Goal: Task Accomplishment & Management: Manage account settings

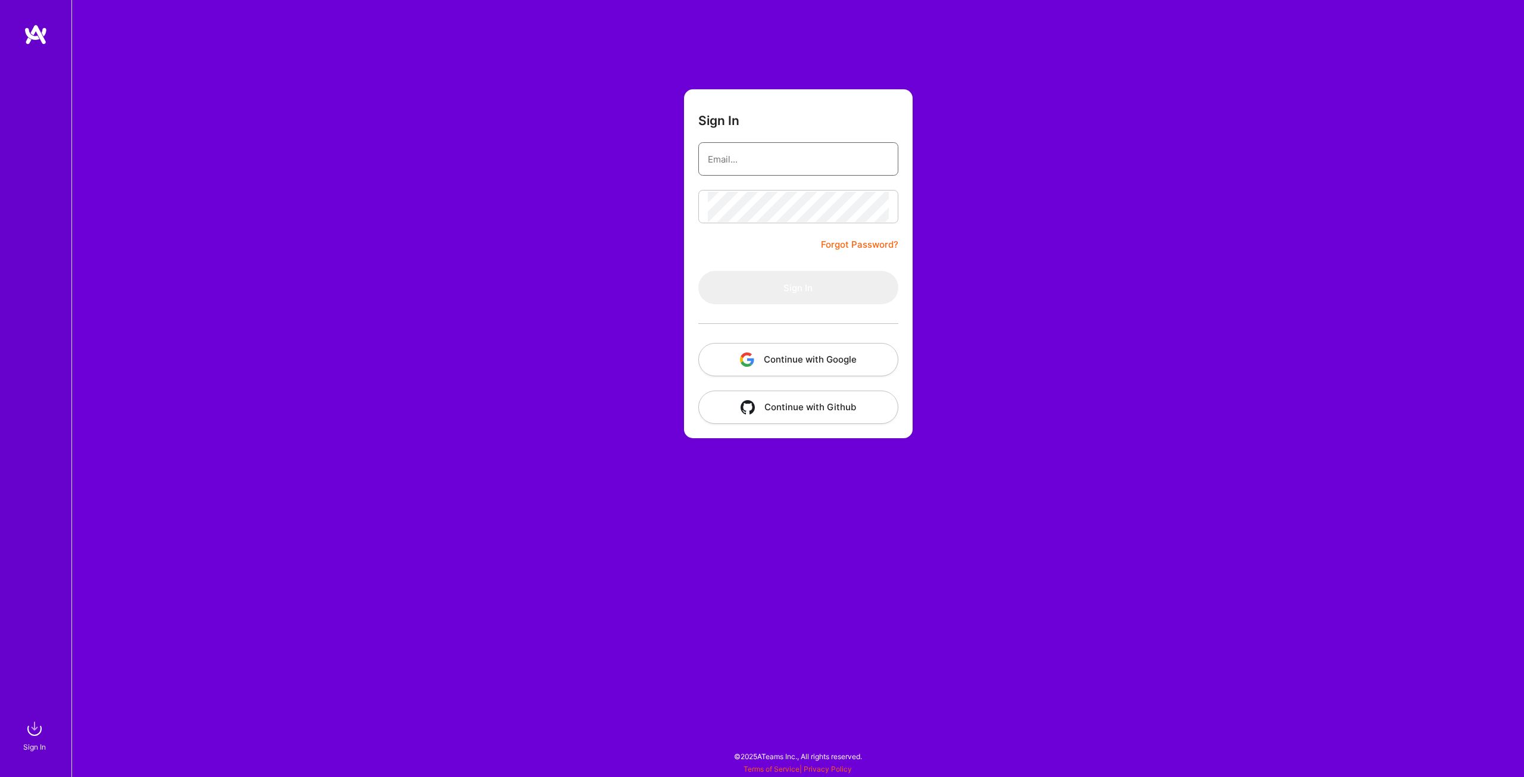
type input "[EMAIL_ADDRESS][DOMAIN_NAME]"
click at [742, 283] on button "Sign In" at bounding box center [798, 287] width 200 height 33
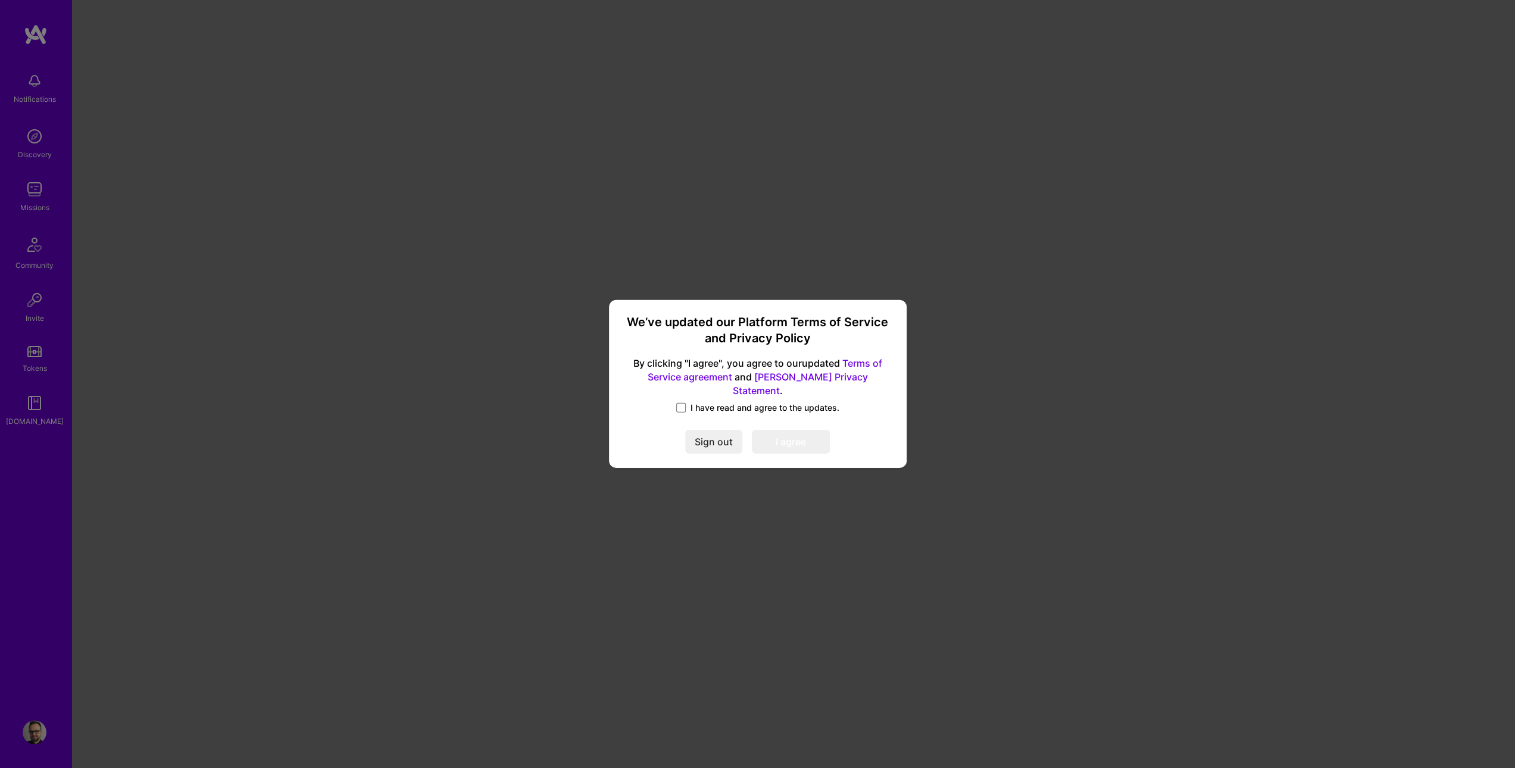
drag, startPoint x: 716, startPoint y: 403, endPoint x: 734, endPoint y: 414, distance: 21.3
click at [716, 403] on span "I have read and agree to the updates." at bounding box center [765, 408] width 149 height 12
click at [0, 0] on input "I have read and agree to the updates." at bounding box center [0, 0] width 0 height 0
click at [815, 433] on button "I agree" at bounding box center [791, 442] width 78 height 24
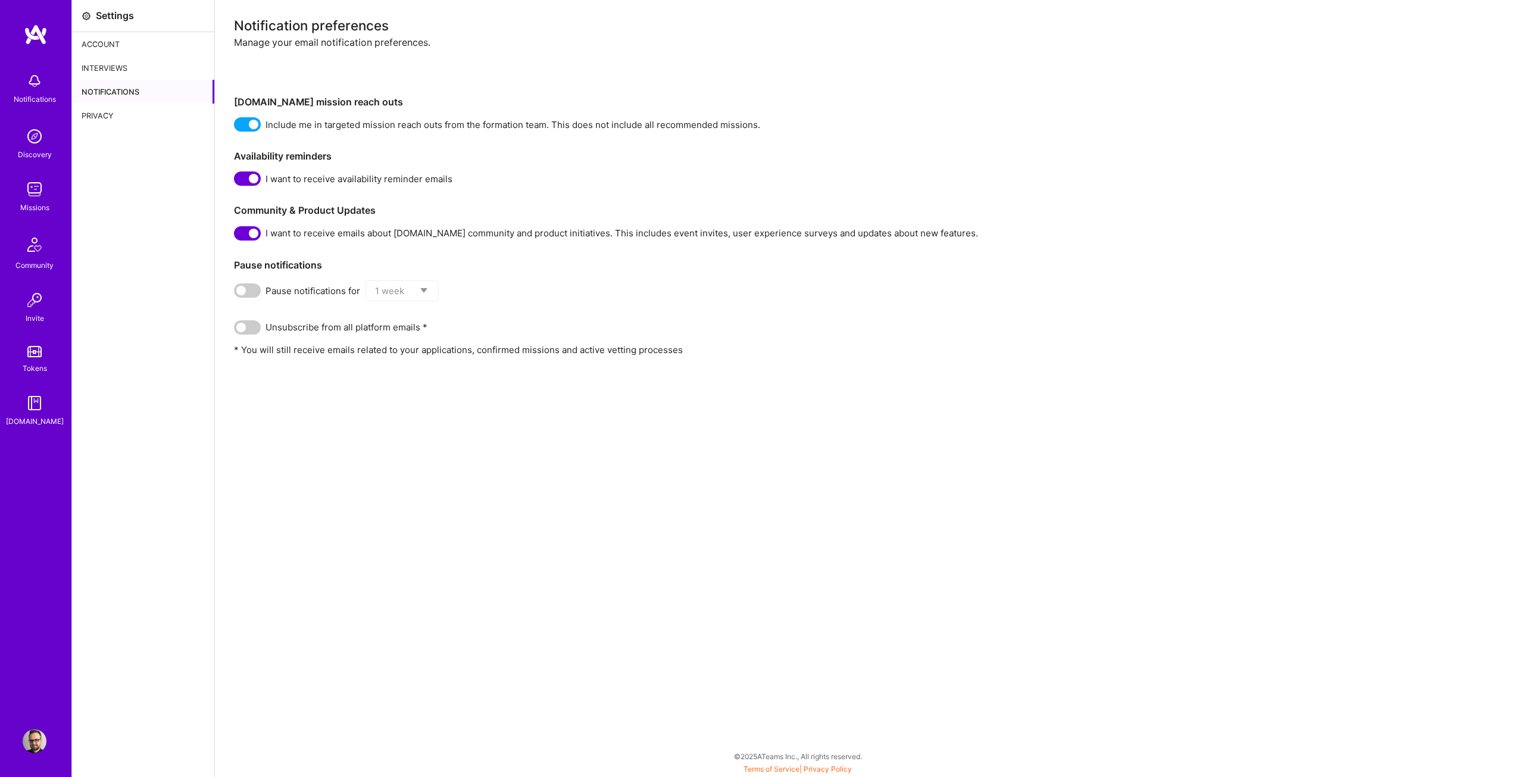
click at [26, 196] on img at bounding box center [35, 189] width 24 height 24
